Goal: Information Seeking & Learning: Learn about a topic

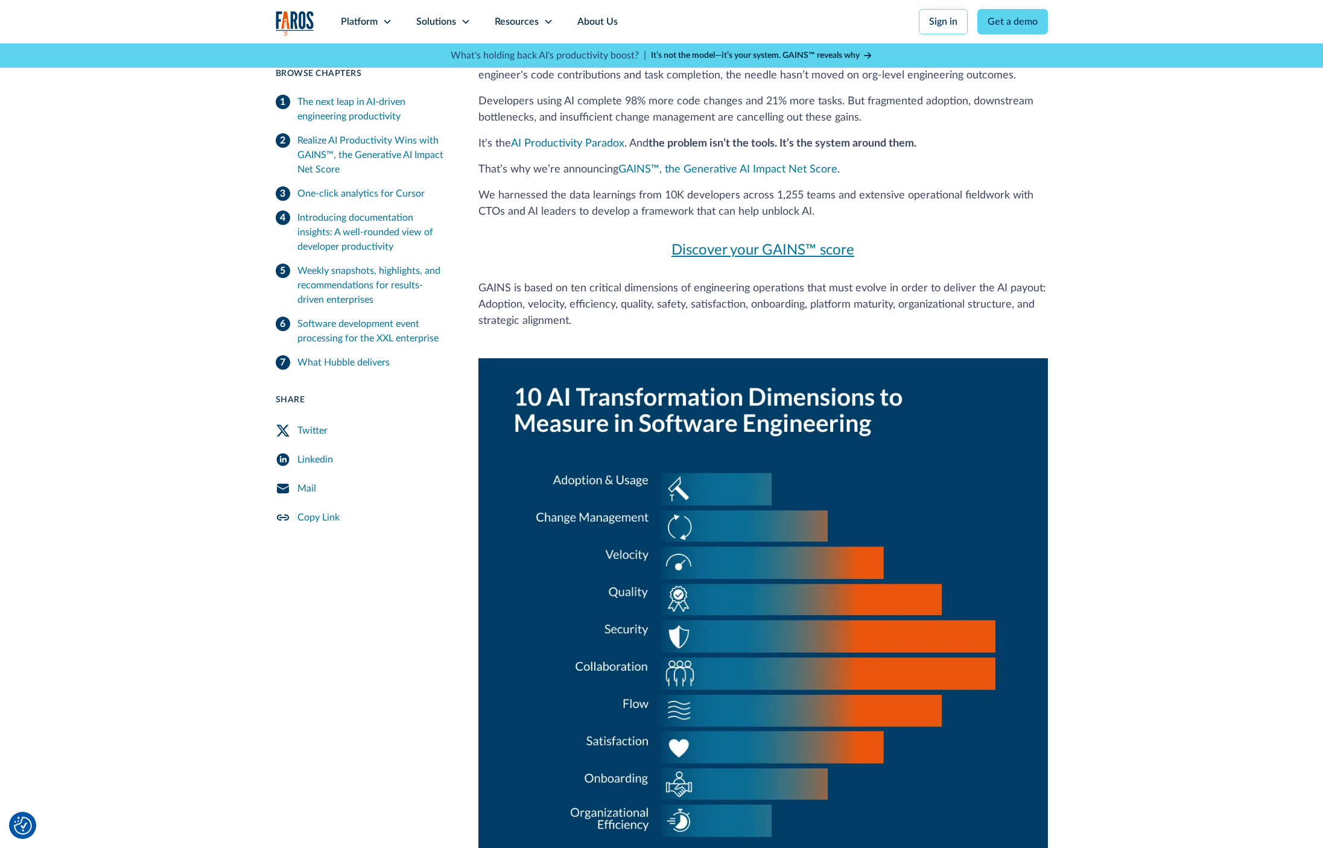
scroll to position [1246, 0]
